Goal: Task Accomplishment & Management: Use online tool/utility

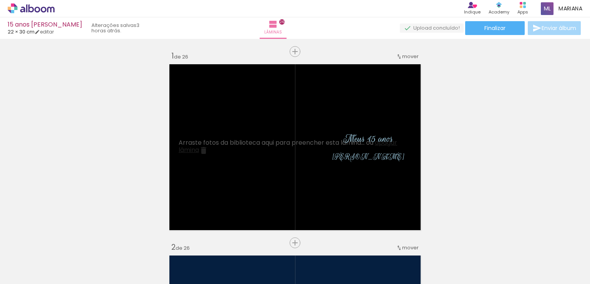
scroll to position [0, 3003]
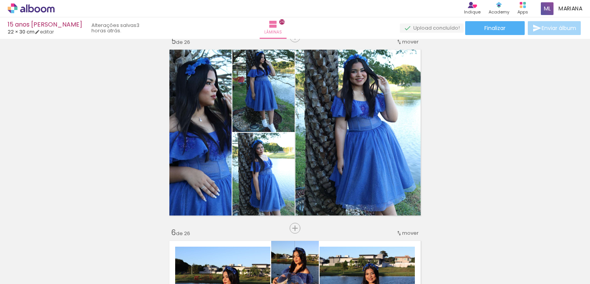
scroll to position [0, 3003]
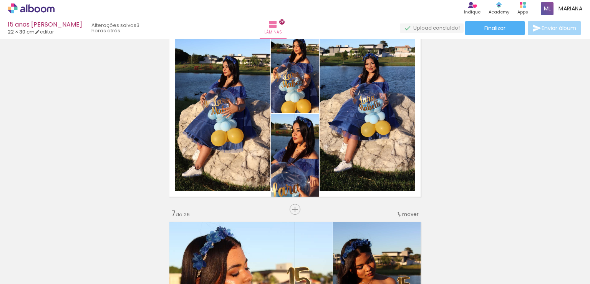
scroll to position [984, 0]
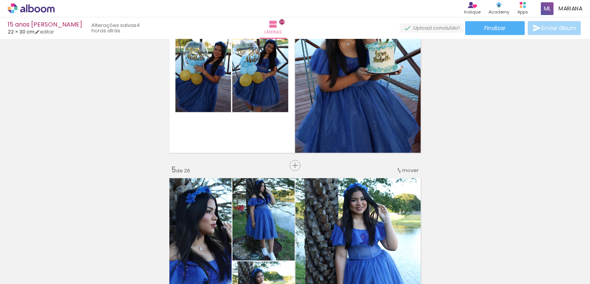
scroll to position [649, 0]
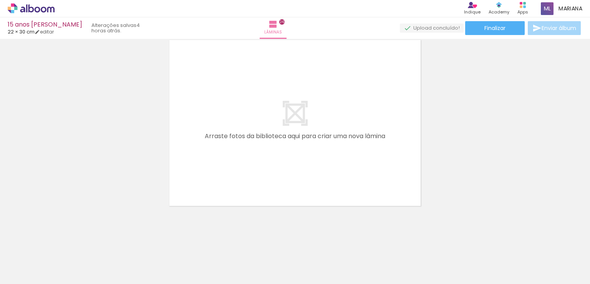
scroll to position [4846, 0]
